Goal: Information Seeking & Learning: Check status

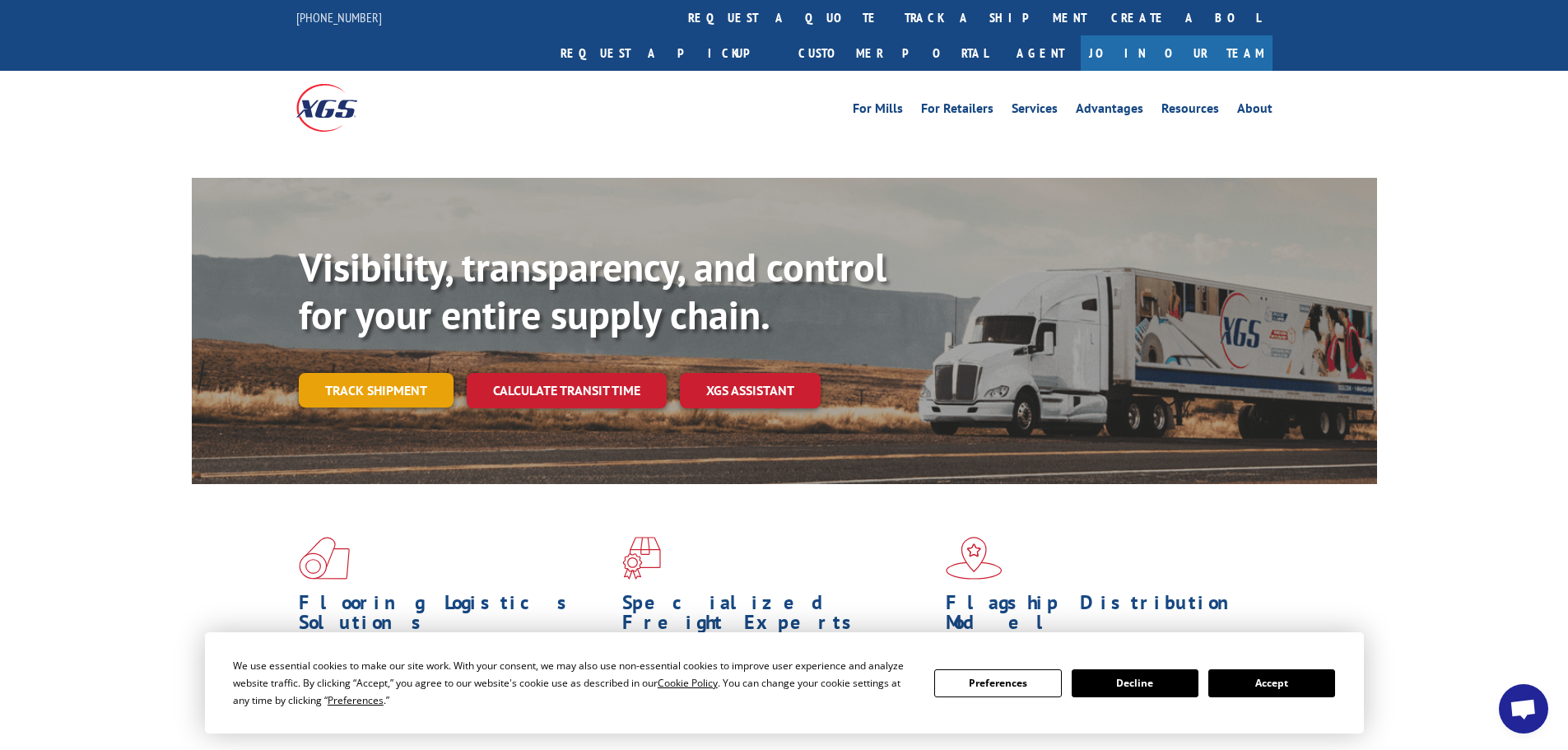
click at [369, 373] on link "Track shipment" at bounding box center [377, 391] width 155 height 35
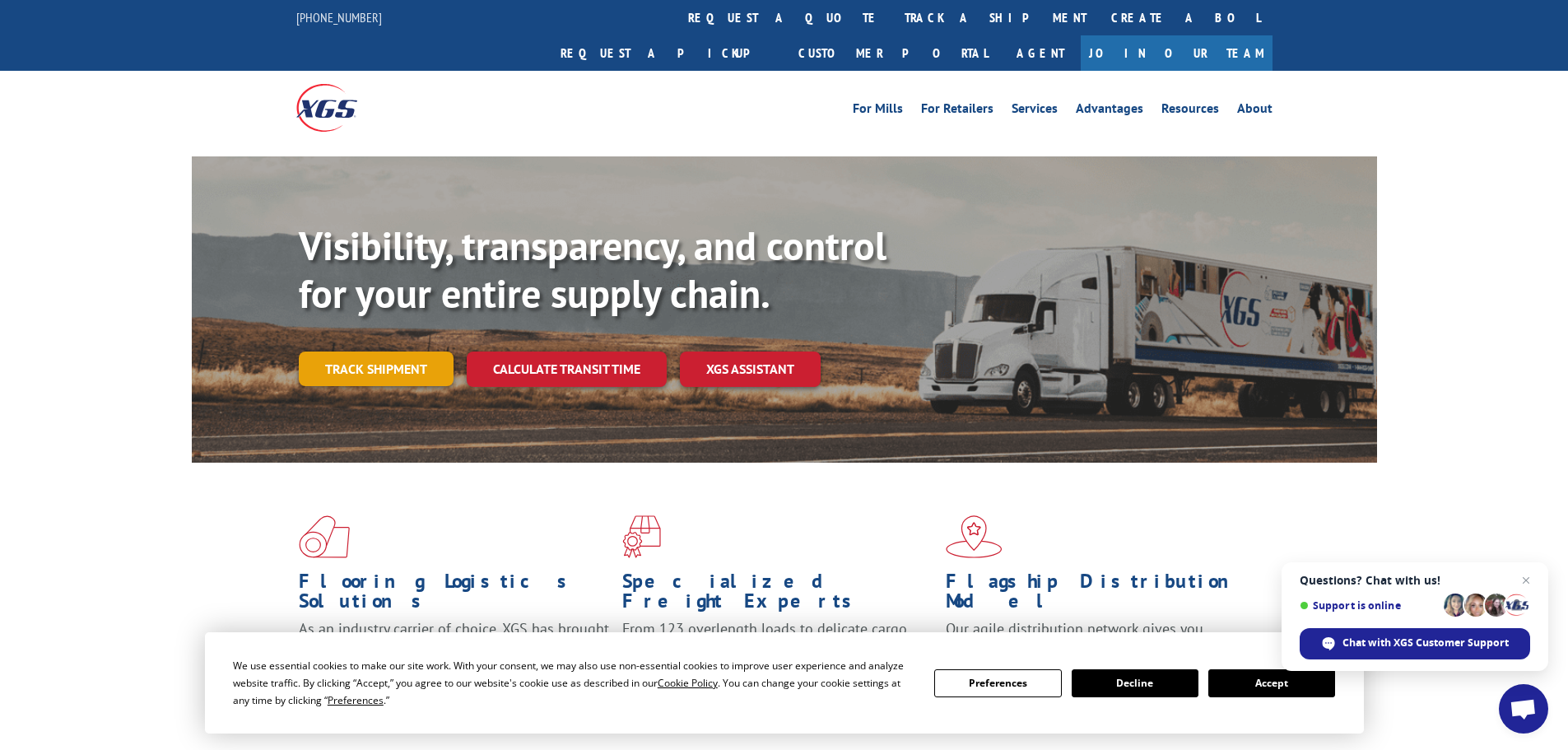
click at [383, 351] on link "Track shipment" at bounding box center [377, 369] width 155 height 35
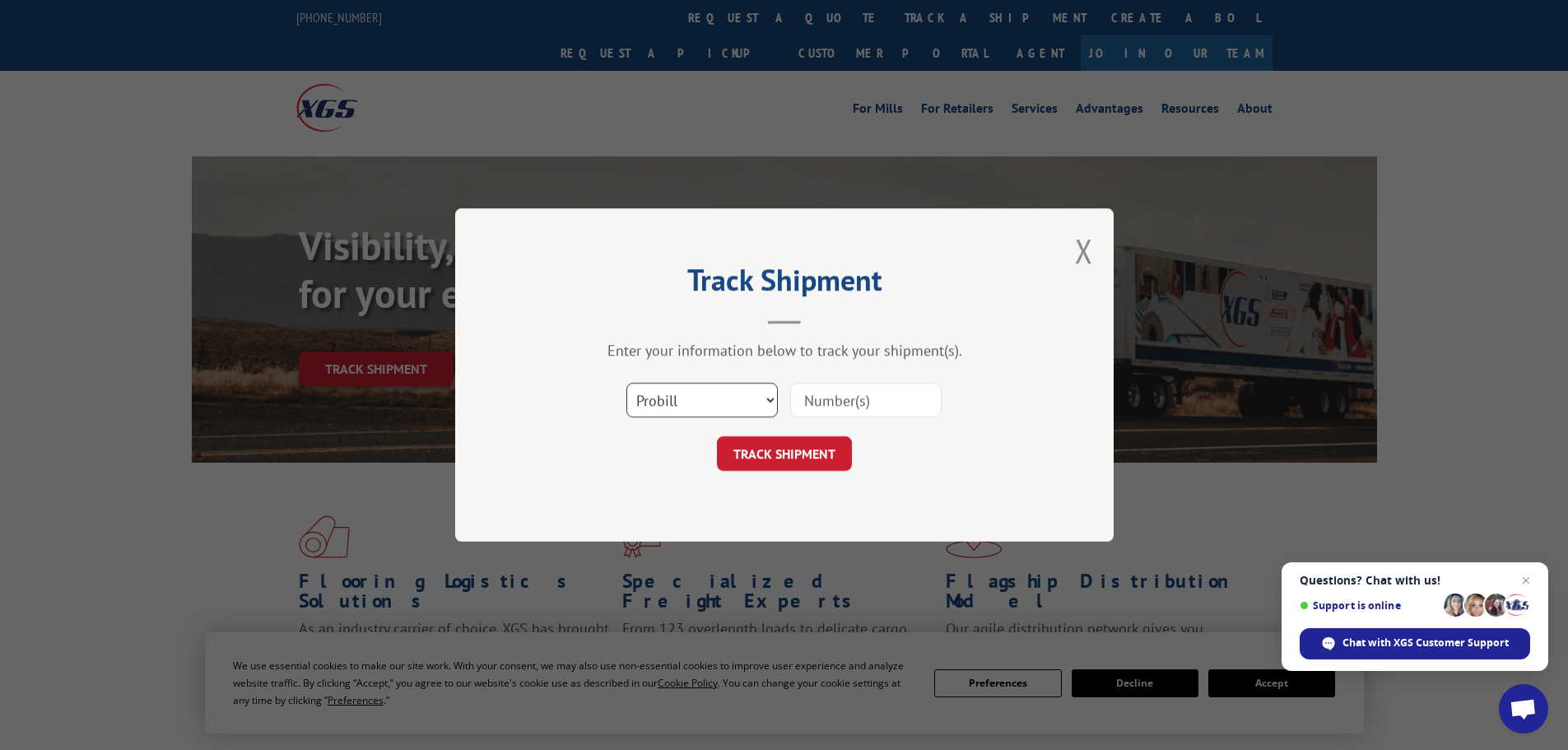
click at [745, 401] on select "Select category... Probill BOL PO" at bounding box center [703, 400] width 152 height 35
select select "bol"
click at [627, 383] on select "Select category... Probill BOL PO" at bounding box center [703, 400] width 152 height 35
click at [830, 397] on input at bounding box center [866, 400] width 152 height 35
paste input "455476"
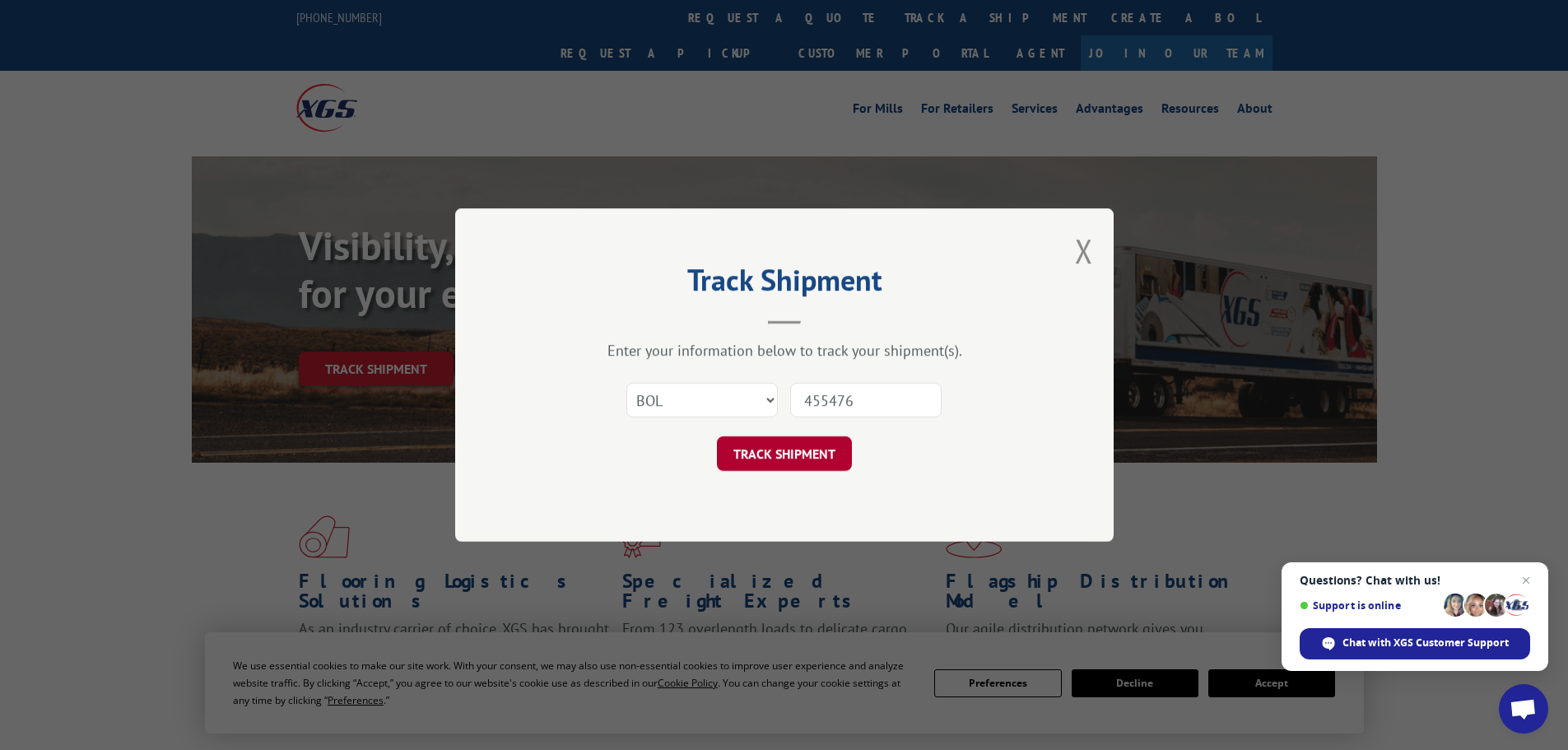
type input "455476"
click at [831, 442] on button "TRACK SHIPMENT" at bounding box center [784, 454] width 135 height 35
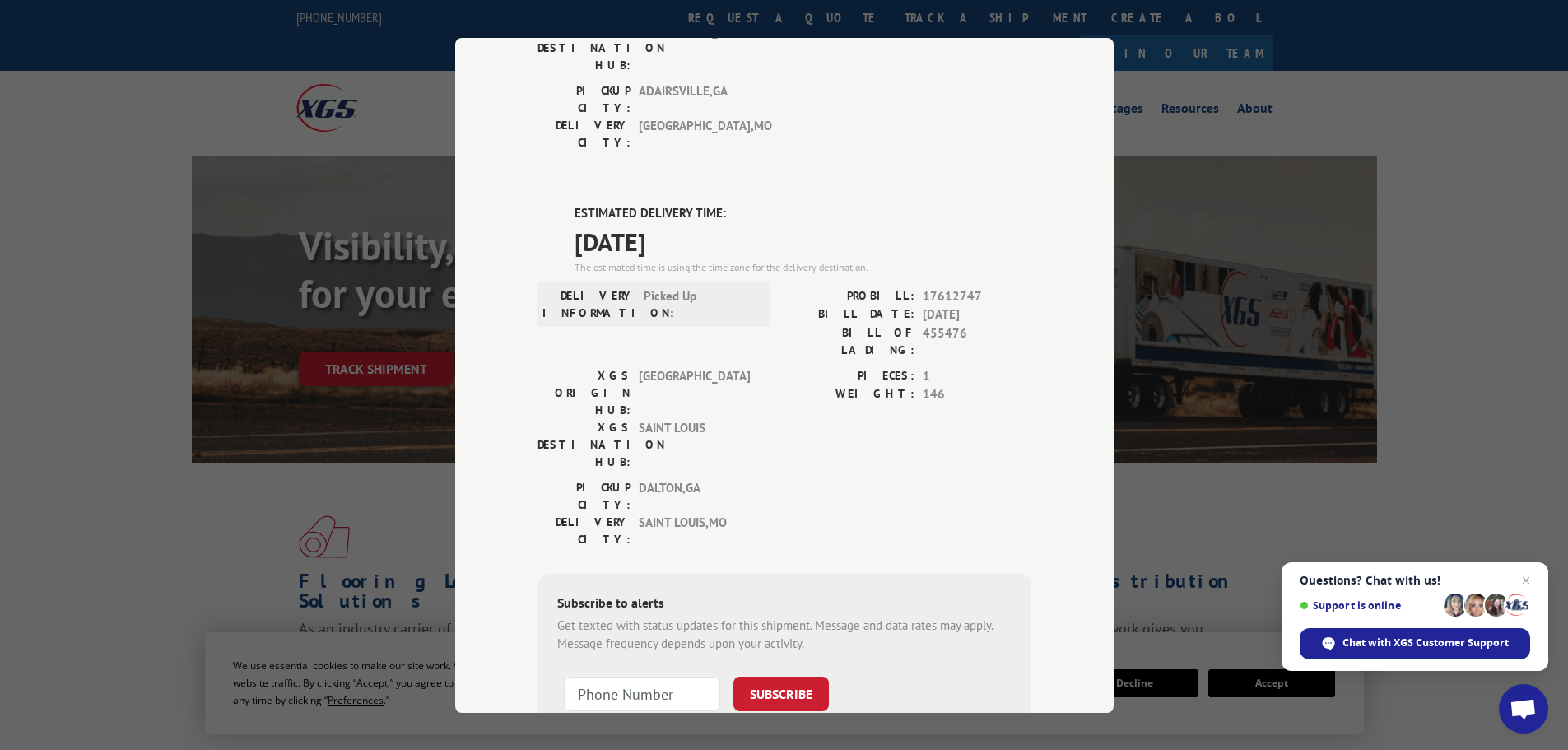
scroll to position [82, 0]
